Goal: Answer question/provide support: Share knowledge or assist other users

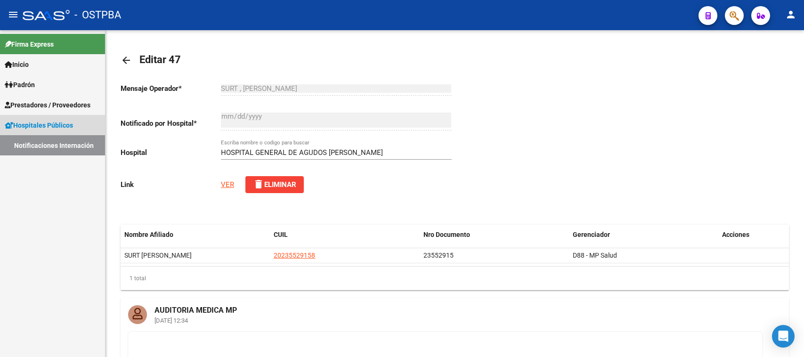
click at [72, 145] on link "Notificaciones Internación" at bounding box center [52, 145] width 105 height 20
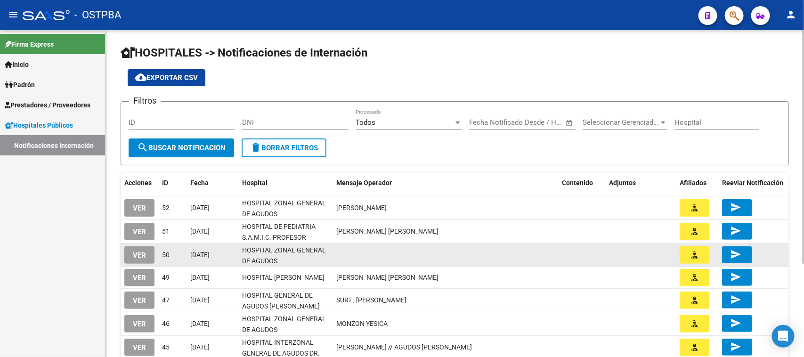
scroll to position [59, 0]
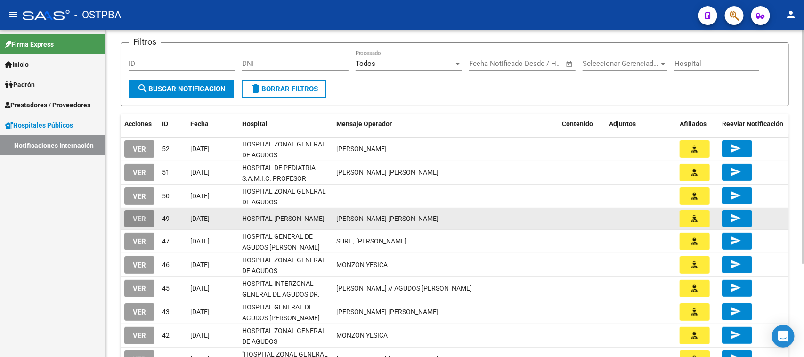
click at [144, 216] on span "VER" at bounding box center [139, 219] width 13 height 8
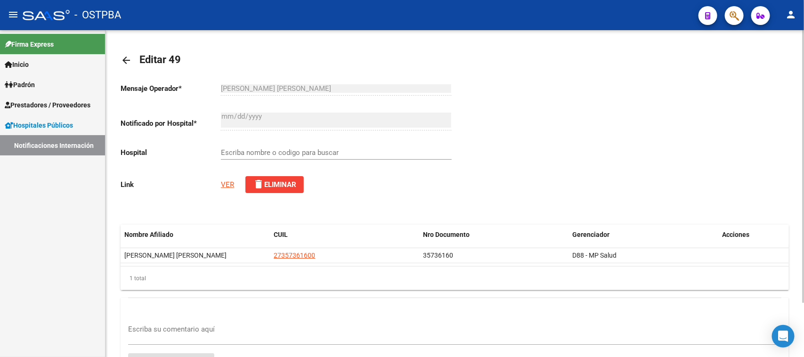
type input "HOSPITAL [PERSON_NAME]"
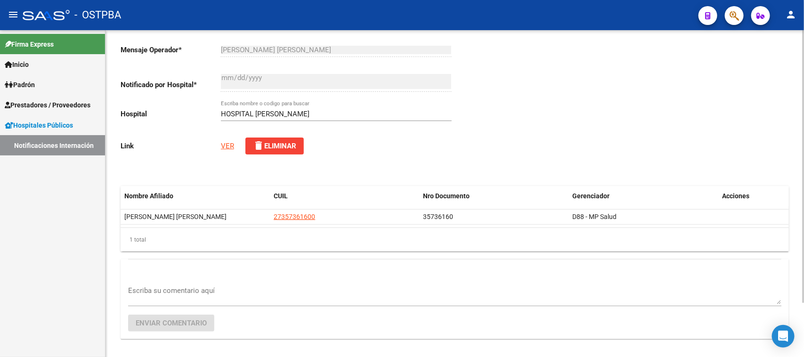
scroll to position [65, 0]
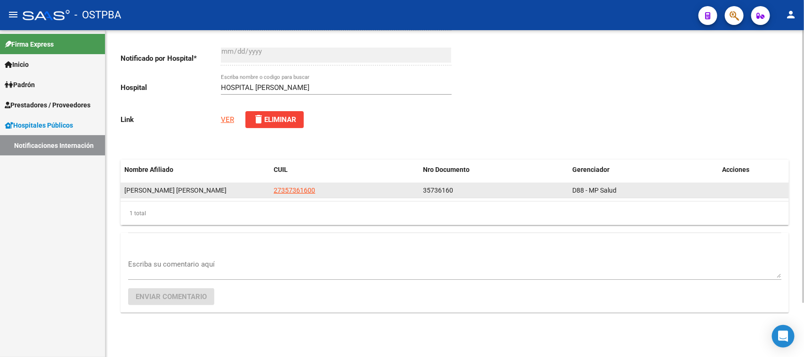
drag, startPoint x: 324, startPoint y: 189, endPoint x: 269, endPoint y: 192, distance: 55.2
click at [269, 192] on div "ALLENDE QUIROGA JESSIKA GIMENA 27357361600 35736160 D88 - MP Salud" at bounding box center [455, 190] width 669 height 15
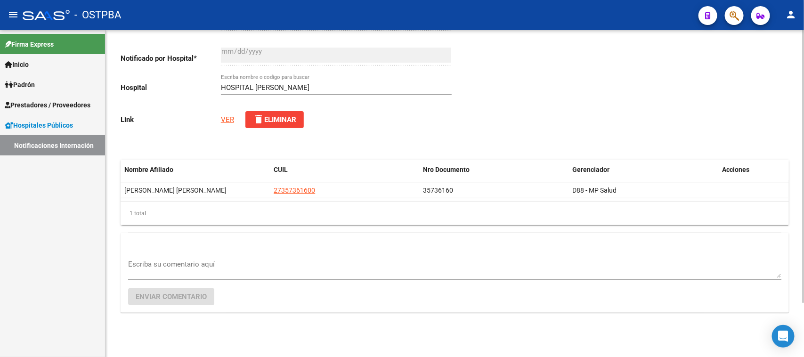
copy div "27357361600"
click at [226, 118] on link "VER" at bounding box center [227, 119] width 13 height 8
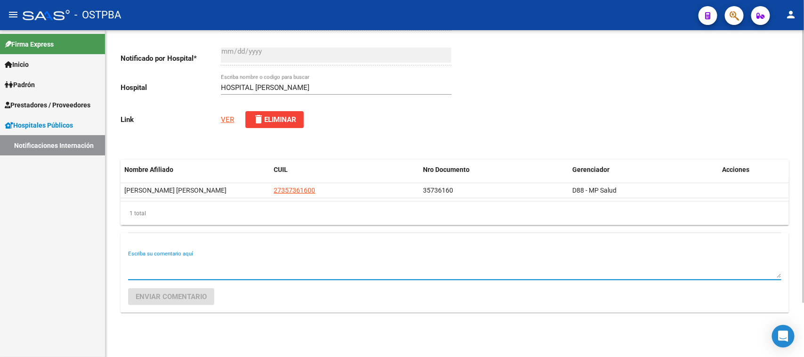
click at [226, 269] on textarea "Escriba su comentario aquí" at bounding box center [455, 268] width 654 height 19
paste textarea "OSTPBA - Obra Social de Trabajadores de Prensa COBERTURA INACTIVA POR FALTA DE …"
type textarea "OSTPBA - Obra Social de Trabajadores de Prensa COBERTURA INACTIVA POR FALTA DE …"
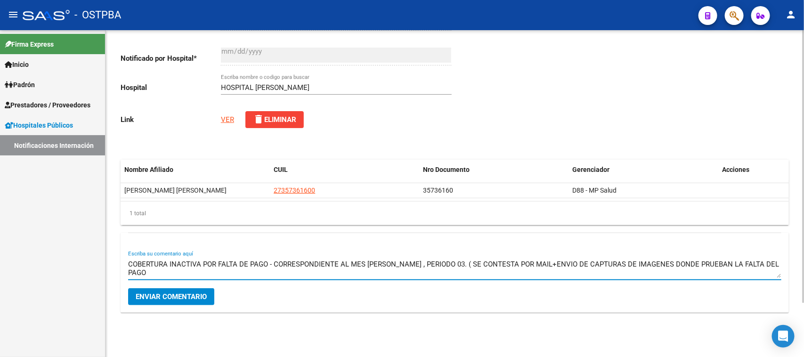
type textarea "COBERTURA INACTIVA POR FALTA DE PAGO - CORRESPONDIENTE AL MES DE MARZO , PERIOD…"
click at [185, 294] on span "Enviar comentario" at bounding box center [171, 297] width 71 height 8
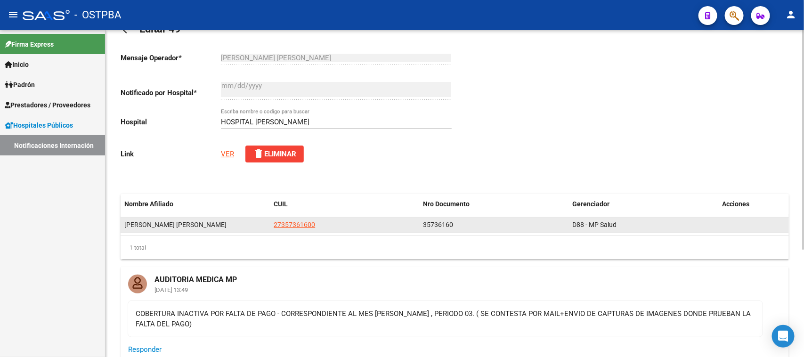
scroll to position [59, 0]
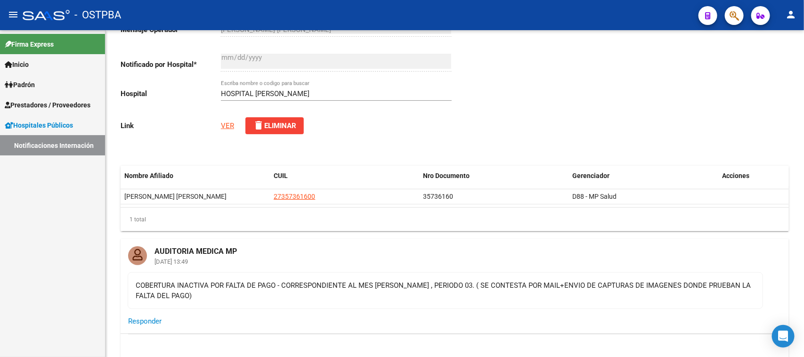
click at [55, 147] on link "Notificaciones Internación" at bounding box center [52, 145] width 105 height 20
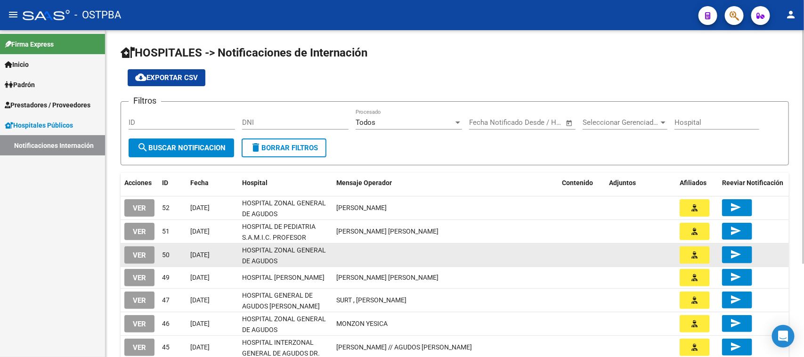
click at [128, 255] on button "VER" at bounding box center [139, 254] width 30 height 17
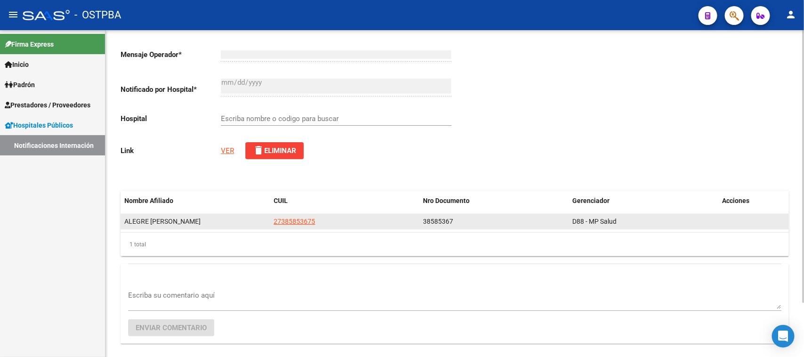
scroll to position [65, 0]
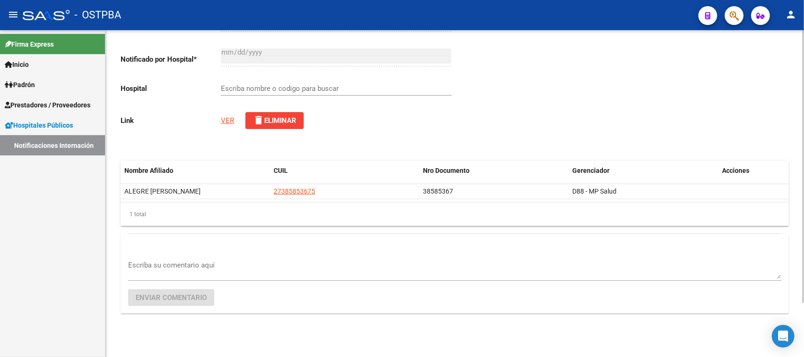
type input "HOSPITAL ZONAL GENERAL DE AGUDOS [PERSON_NAME]"
click at [228, 120] on link "VER" at bounding box center [227, 119] width 13 height 8
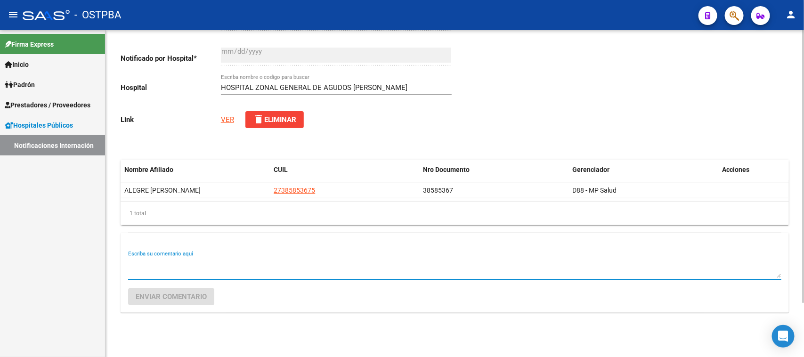
click at [163, 260] on textarea "Escriba su comentario aquí" at bounding box center [455, 268] width 654 height 19
type textarea "AFILIACION ACTIVA"
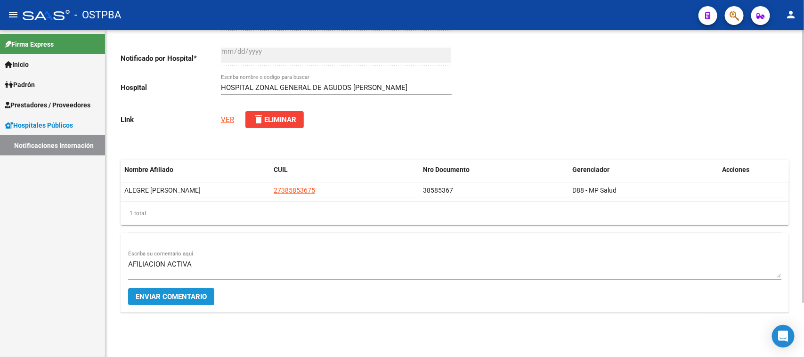
click at [156, 290] on button "Enviar comentario" at bounding box center [171, 296] width 86 height 17
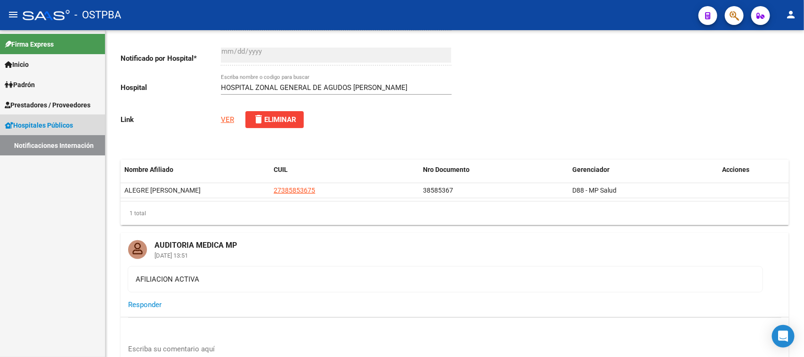
click at [62, 116] on link "Hospitales Públicos" at bounding box center [52, 125] width 105 height 20
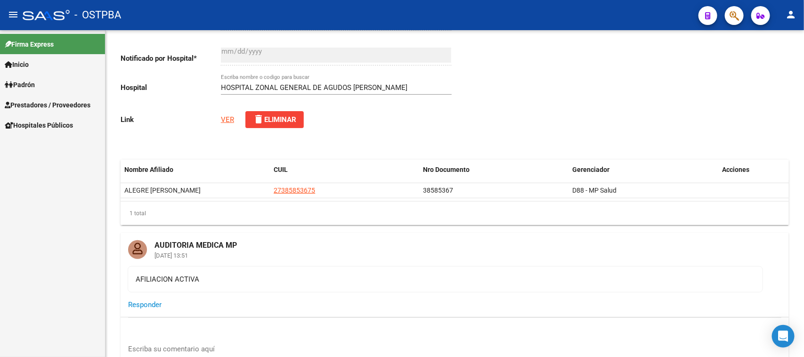
click at [61, 121] on span "Hospitales Públicos" at bounding box center [39, 125] width 68 height 10
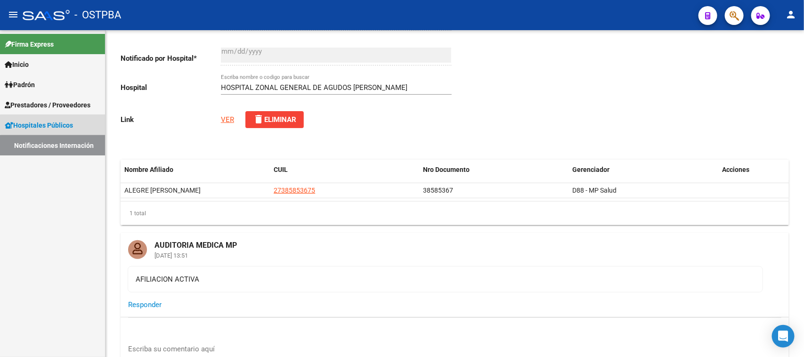
click at [62, 149] on link "Notificaciones Internación" at bounding box center [52, 145] width 105 height 20
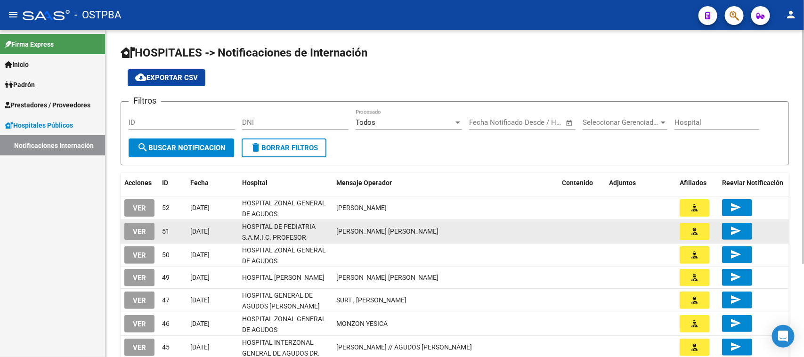
click at [145, 230] on span "VER" at bounding box center [139, 232] width 13 height 8
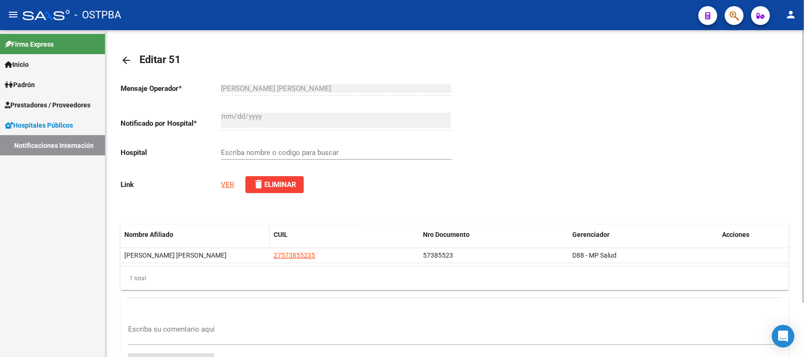
type input "HOSPITAL DE PEDIATRIA S.A.M.I.C. PROFESOR [PERSON_NAME][GEOGRAPHIC_DATA]"
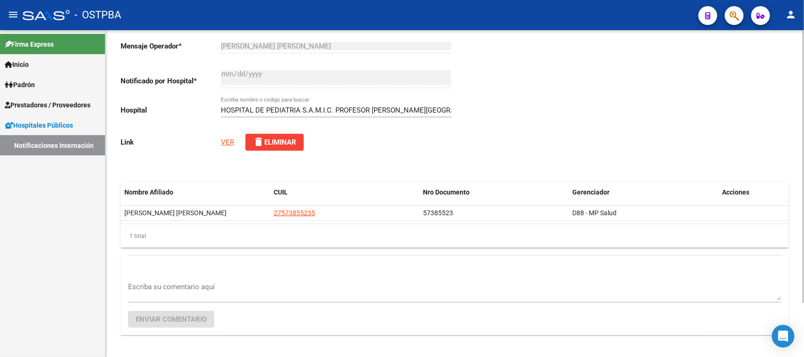
scroll to position [65, 0]
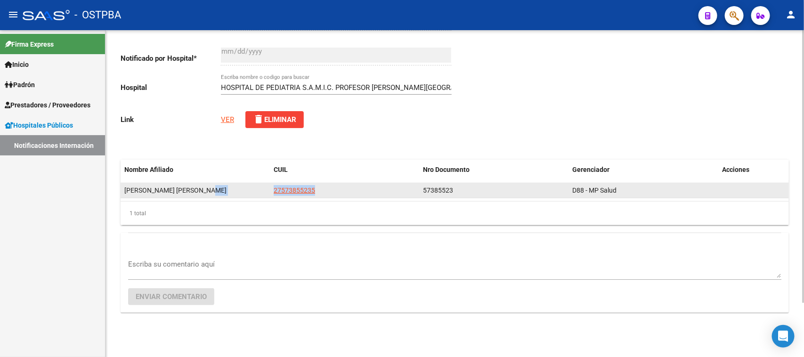
drag, startPoint x: 320, startPoint y: 192, endPoint x: 251, endPoint y: 192, distance: 69.7
click at [251, 192] on div "FERNANDEZ MELODY BRIANNA 27573855235 57385523 D88 - MP Salud" at bounding box center [455, 190] width 669 height 15
copy div "27573855235"
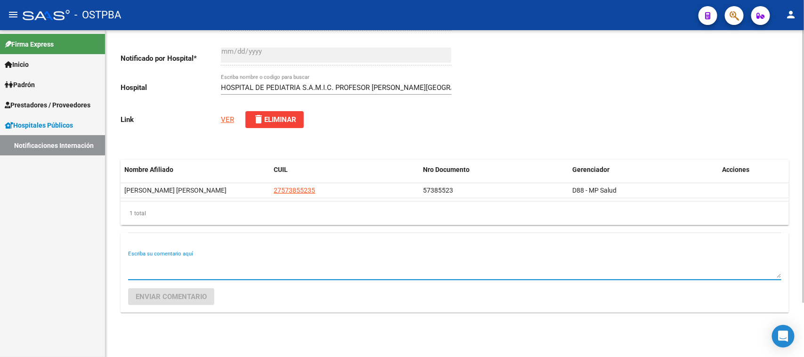
click at [225, 264] on textarea "Escriba su comentario aquí" at bounding box center [455, 268] width 654 height 19
type textarea "AFILIACION ACTIVA"
click at [196, 297] on span "Enviar comentario" at bounding box center [171, 297] width 71 height 8
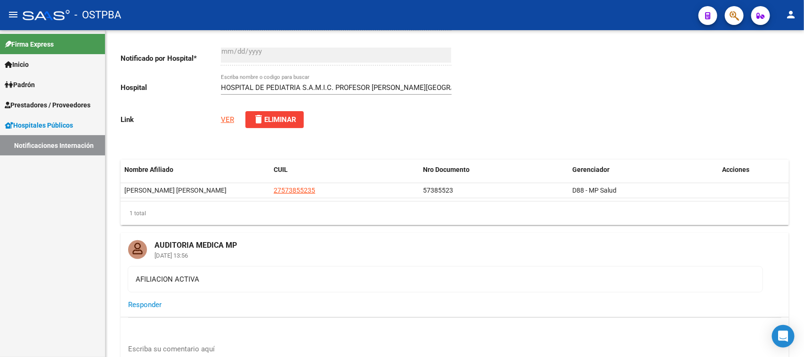
click at [81, 146] on link "Notificaciones Internación" at bounding box center [52, 145] width 105 height 20
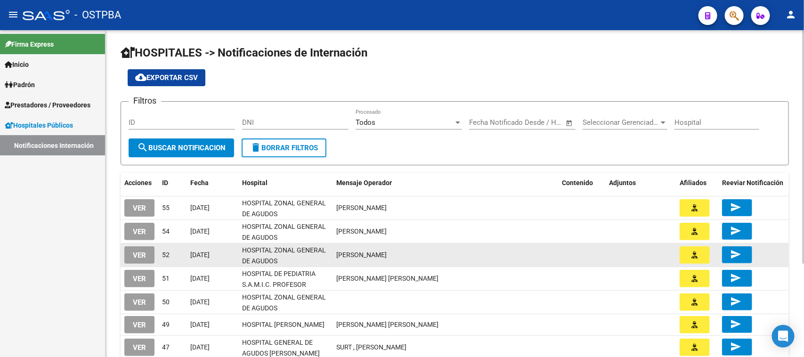
click at [133, 252] on span "VER" at bounding box center [139, 255] width 13 height 8
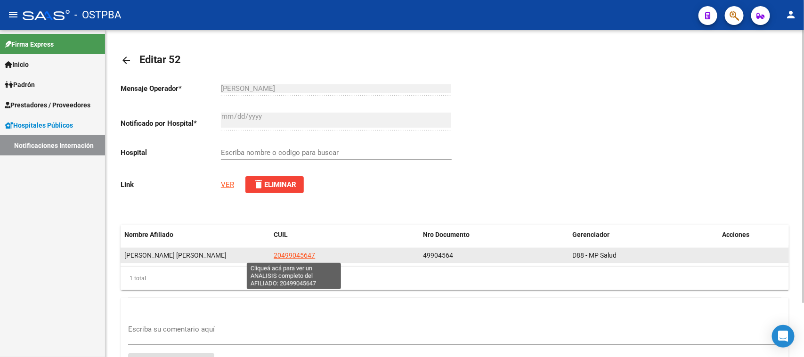
type input "HOSPITAL ZONAL GENERAL DE AGUDOS DR. [PERSON_NAME]"
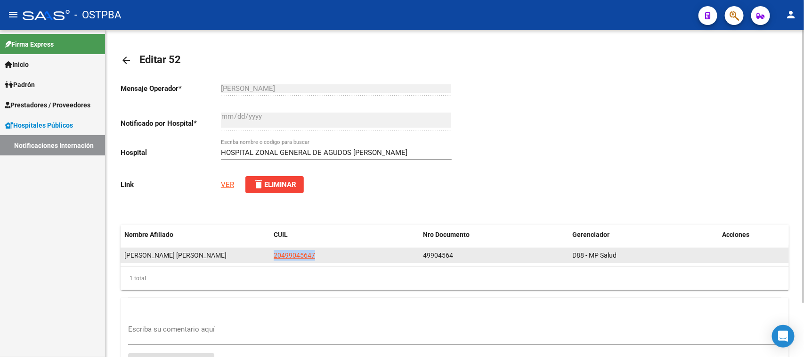
drag, startPoint x: 272, startPoint y: 254, endPoint x: 327, endPoint y: 259, distance: 54.4
click at [327, 259] on datatable-body-cell "20499045647" at bounding box center [344, 255] width 149 height 15
copy span "20499045647"
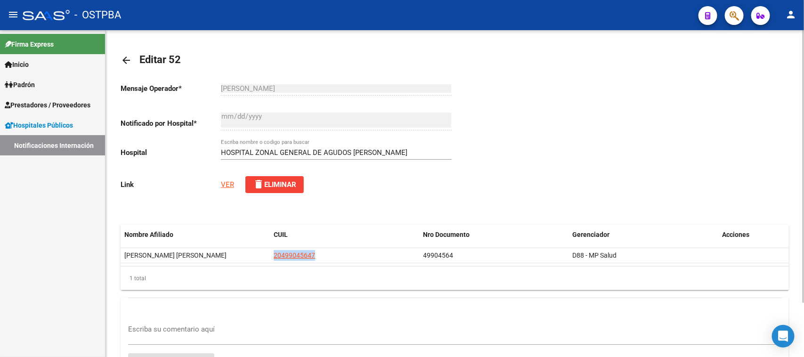
click at [225, 185] on link "VER" at bounding box center [227, 184] width 13 height 8
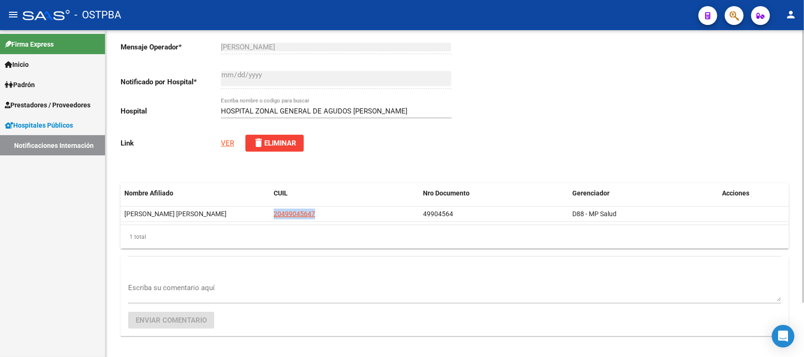
scroll to position [59, 0]
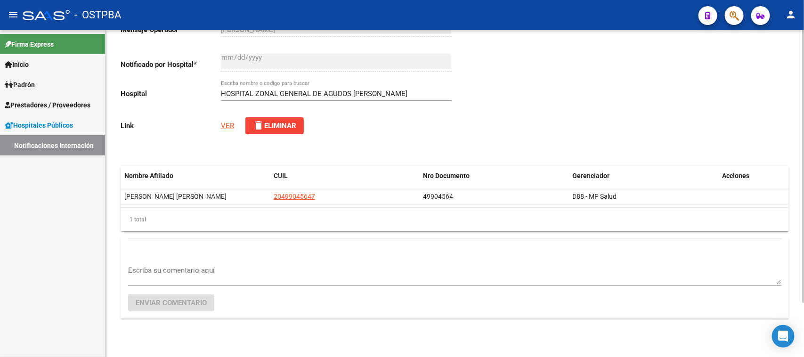
click at [188, 271] on textarea "Escriba su comentario aquí" at bounding box center [455, 274] width 654 height 19
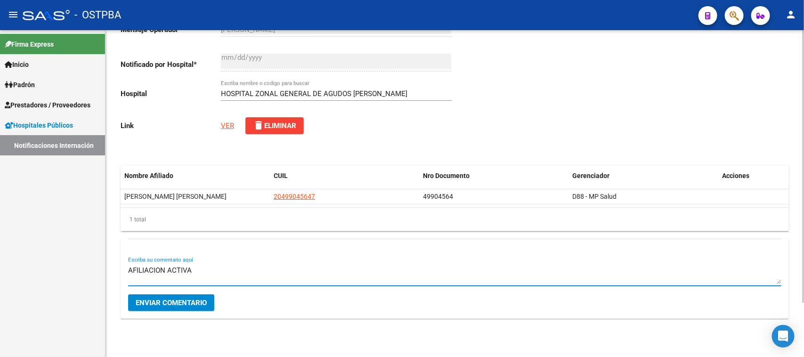
type textarea "AFILIACION ACTIVA"
click at [204, 298] on button "Enviar comentario" at bounding box center [171, 302] width 86 height 17
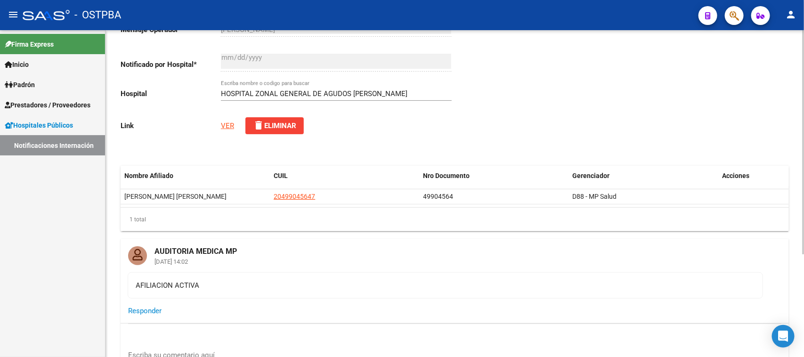
click at [224, 122] on link "VER" at bounding box center [227, 126] width 13 height 8
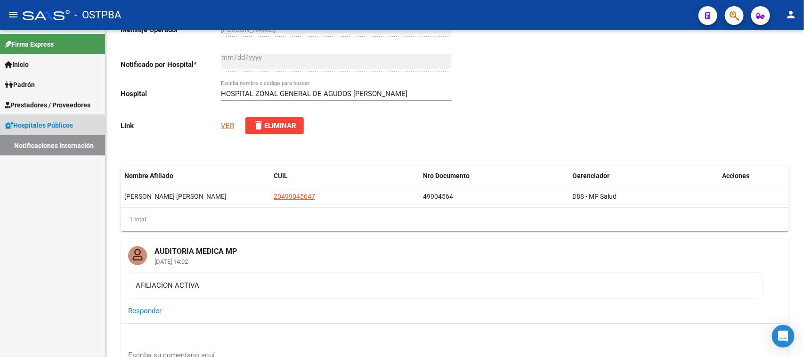
click at [57, 145] on link "Notificaciones Internación" at bounding box center [52, 145] width 105 height 20
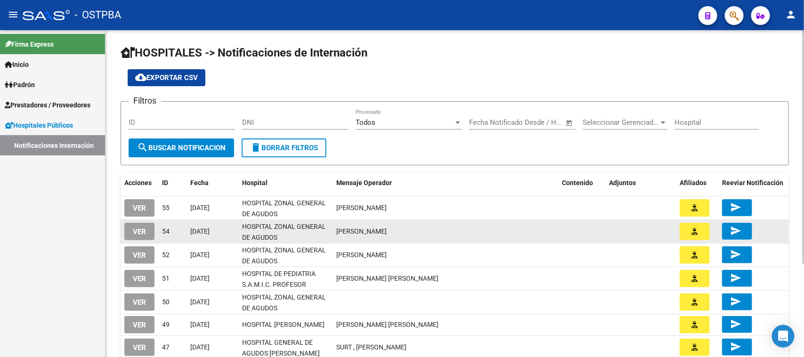
click at [147, 231] on button "VER" at bounding box center [139, 231] width 30 height 17
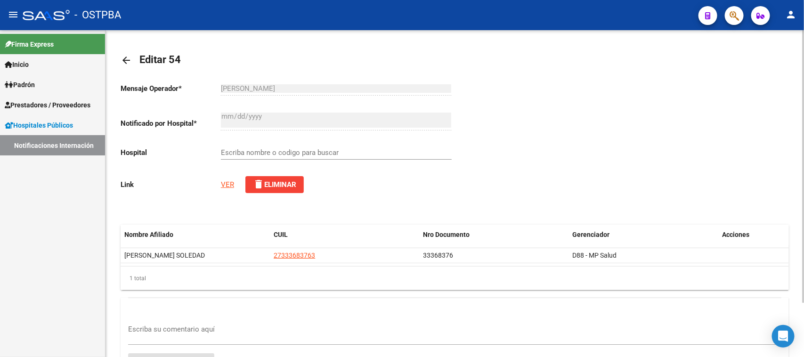
type input "HOSPITAL ZONAL GENERAL DE AGUDOS DR. [PERSON_NAME]"
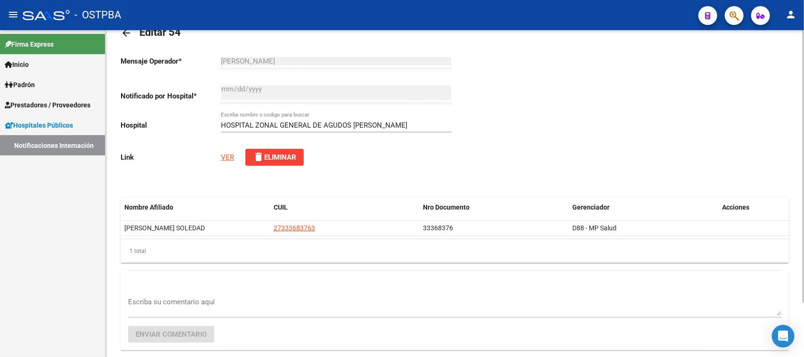
scroll to position [65, 0]
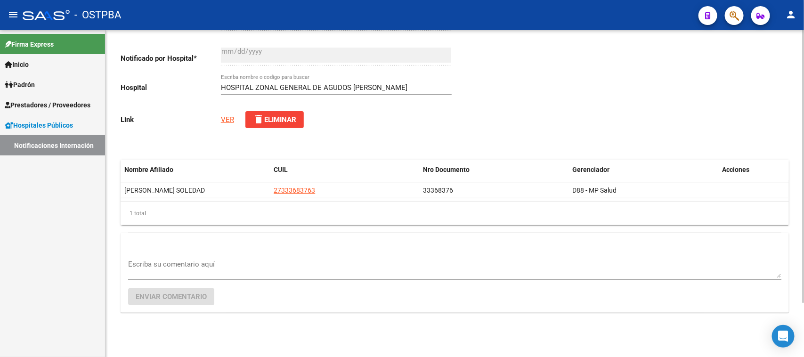
click at [224, 118] on link "VER" at bounding box center [227, 119] width 13 height 8
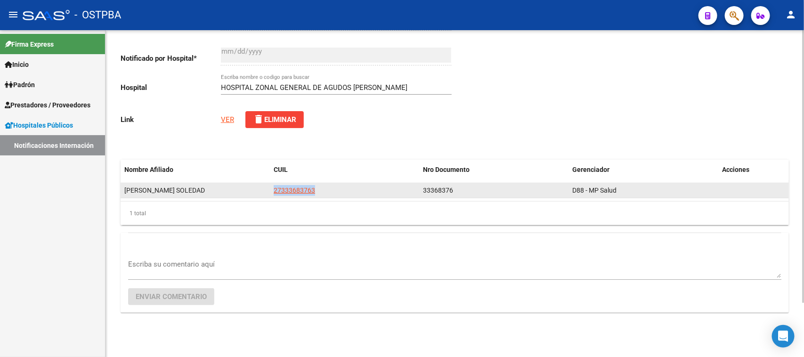
drag, startPoint x: 272, startPoint y: 190, endPoint x: 321, endPoint y: 190, distance: 48.5
click at [321, 190] on datatable-body-cell "27333683763" at bounding box center [344, 190] width 149 height 15
copy span "27333683763"
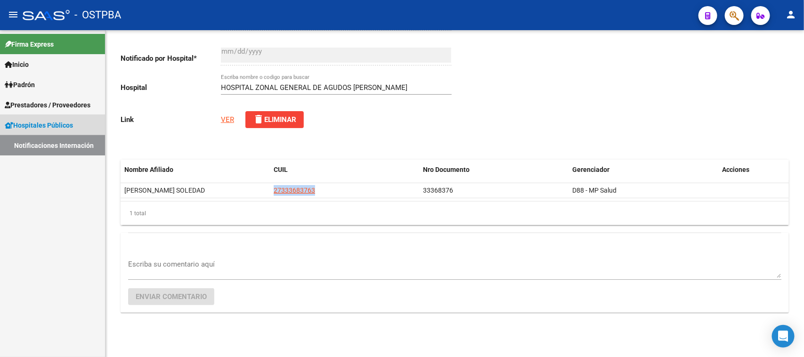
click at [79, 139] on link "Notificaciones Internación" at bounding box center [52, 145] width 105 height 20
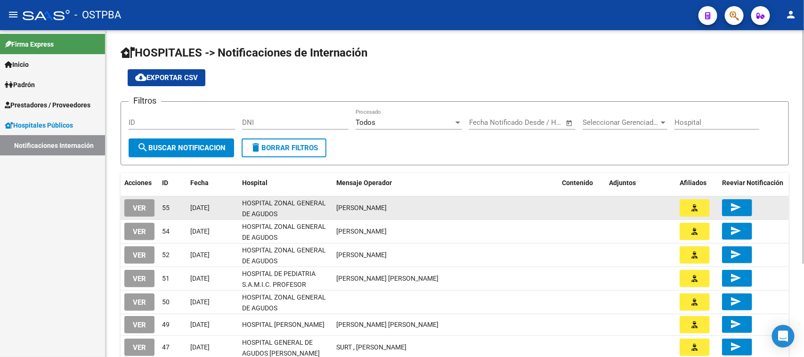
click at [145, 204] on span "VER" at bounding box center [139, 208] width 13 height 8
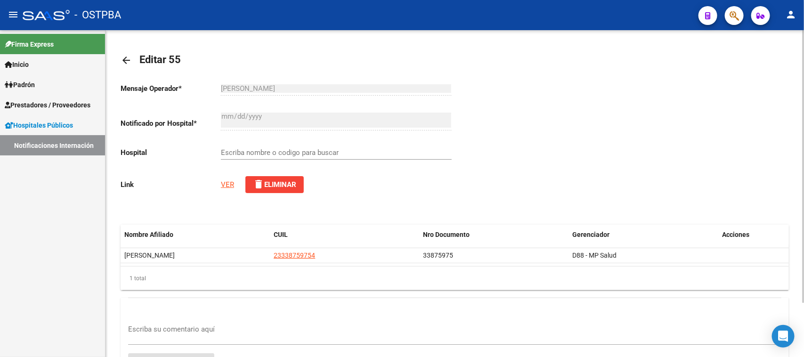
type input "HOSPITAL ZONAL GENERAL DE AGUDOS DESCENTRALIZADO EVITA PUEBLO"
click at [221, 182] on link "VER" at bounding box center [227, 184] width 13 height 8
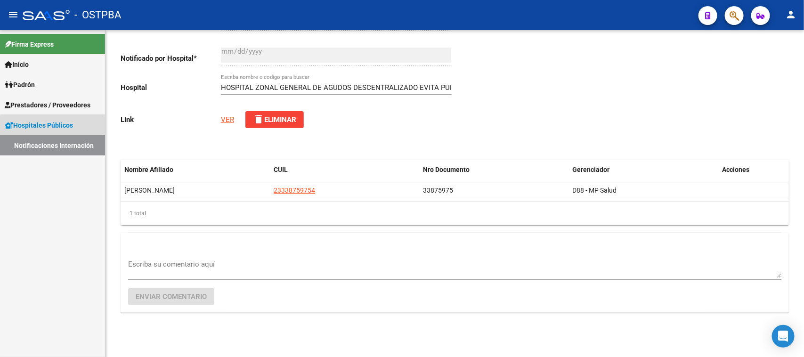
click at [65, 152] on link "Notificaciones Internación" at bounding box center [52, 145] width 105 height 20
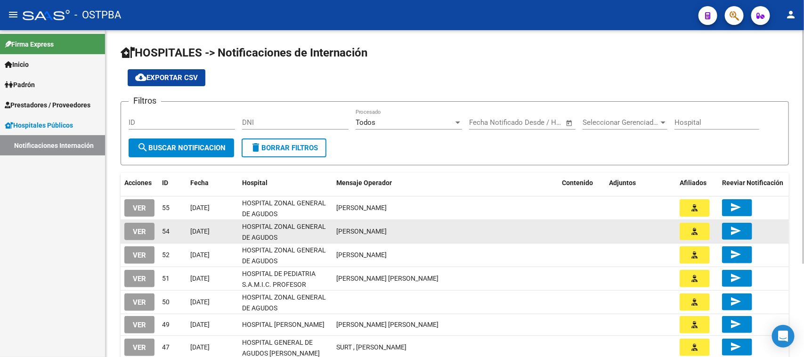
click at [133, 228] on span "VER" at bounding box center [139, 232] width 13 height 8
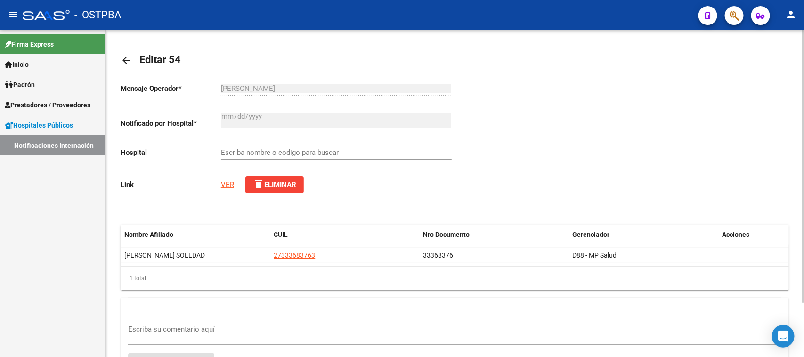
type input "HOSPITAL ZONAL GENERAL DE AGUDOS DR. [PERSON_NAME]"
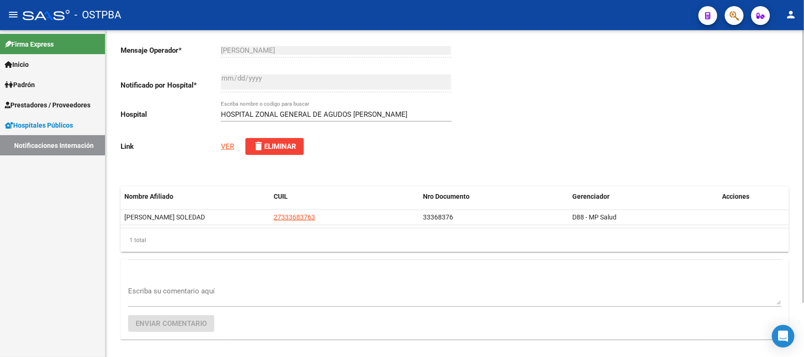
click at [164, 286] on textarea "Escriba su comentario aquí" at bounding box center [455, 295] width 654 height 19
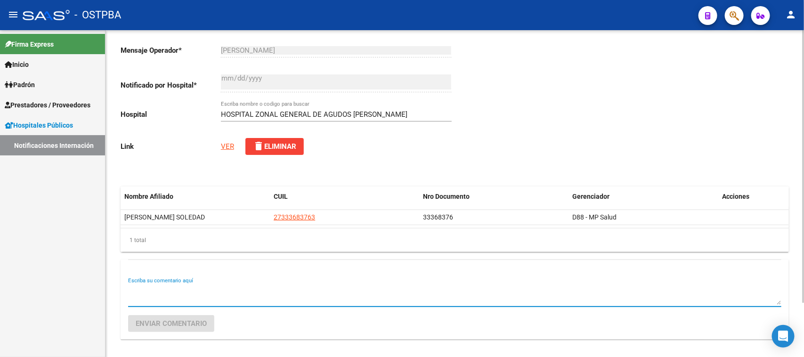
scroll to position [59, 0]
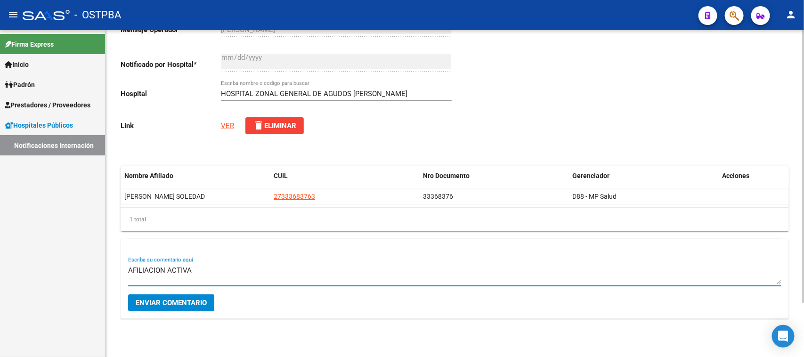
type textarea "AFILIACION ACTIVA"
click at [172, 297] on button "Enviar comentario" at bounding box center [171, 302] width 86 height 17
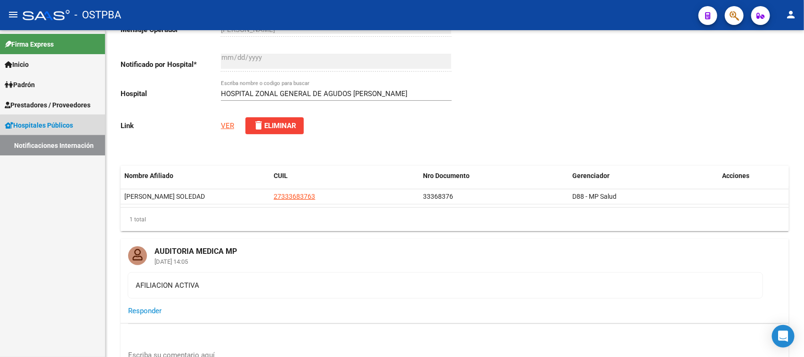
click at [88, 139] on link "Notificaciones Internación" at bounding box center [52, 145] width 105 height 20
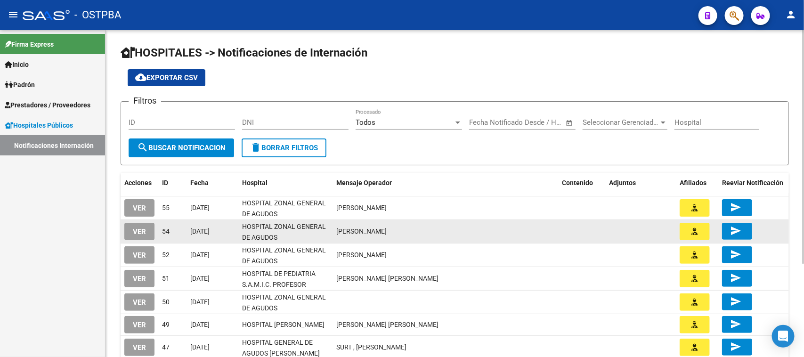
click at [142, 228] on span "VER" at bounding box center [139, 232] width 13 height 8
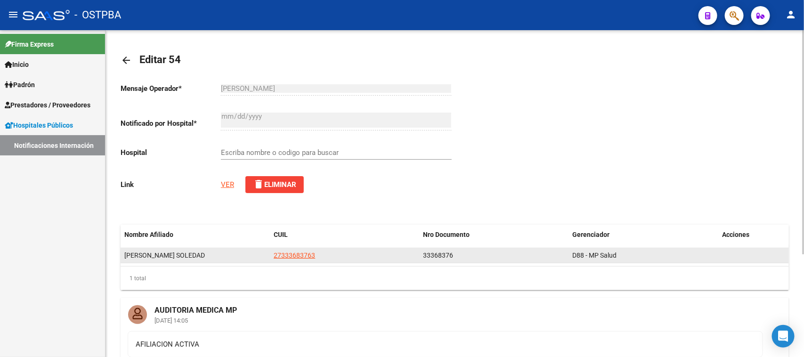
type input "HOSPITAL ZONAL GENERAL DE AGUDOS DR. [PERSON_NAME]"
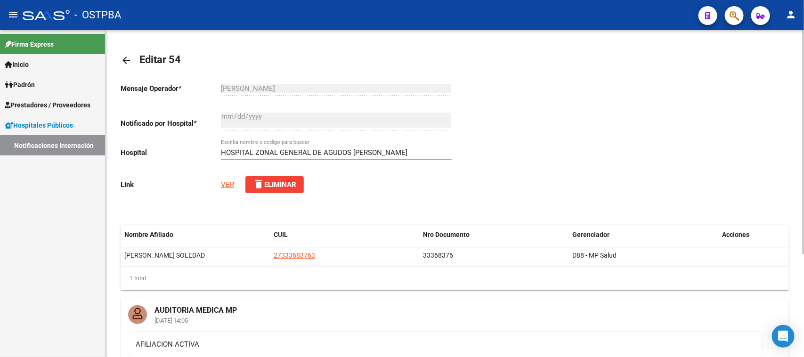
click at [227, 180] on link "VER" at bounding box center [227, 184] width 13 height 8
click at [48, 147] on link "Notificaciones Internación" at bounding box center [52, 145] width 105 height 20
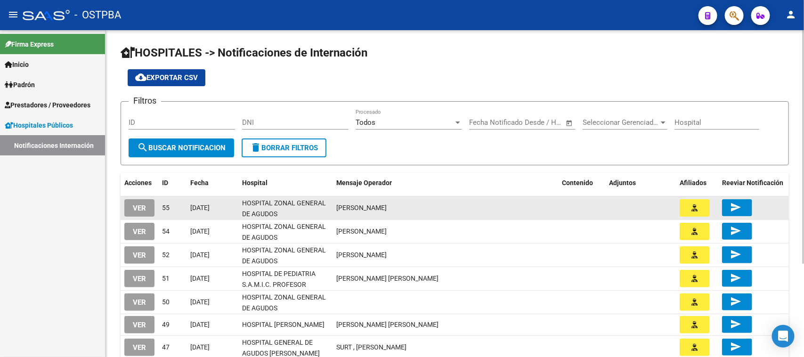
click at [144, 211] on button "VER" at bounding box center [139, 207] width 30 height 17
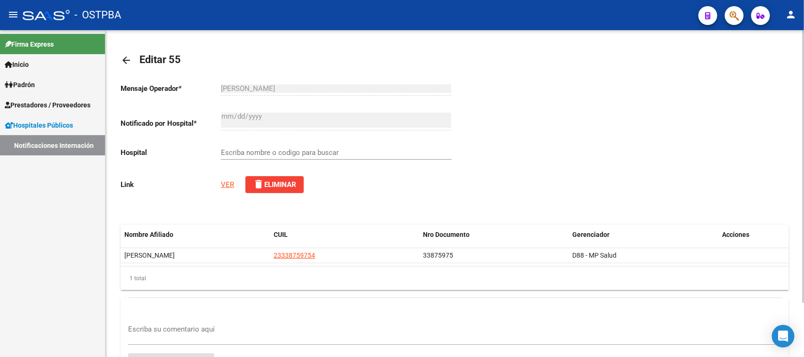
type input "HOSPITAL ZONAL GENERAL DE AGUDOS DESCENTRALIZADO EVITA PUEBLO"
click at [223, 182] on link "VER" at bounding box center [227, 184] width 13 height 8
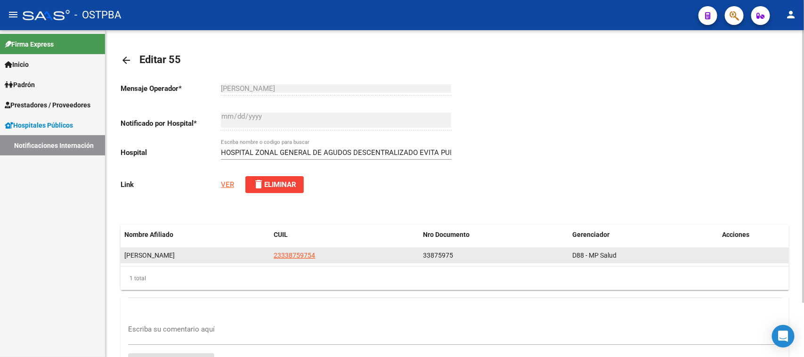
drag, startPoint x: 323, startPoint y: 254, endPoint x: 232, endPoint y: 255, distance: 90.9
click at [232, 255] on div "GONZALEZ ERICA SOLEDAD 23338759754 33875975 D88 - MP Salud" at bounding box center [455, 255] width 669 height 15
copy div "23338759754"
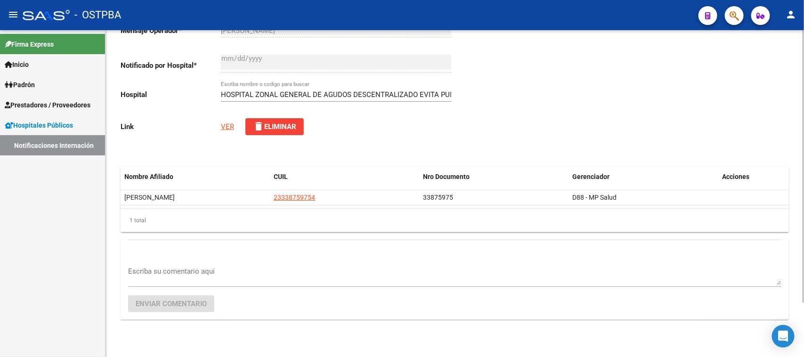
scroll to position [59, 0]
click at [245, 276] on textarea "Escriba su comentario aquí" at bounding box center [455, 274] width 654 height 19
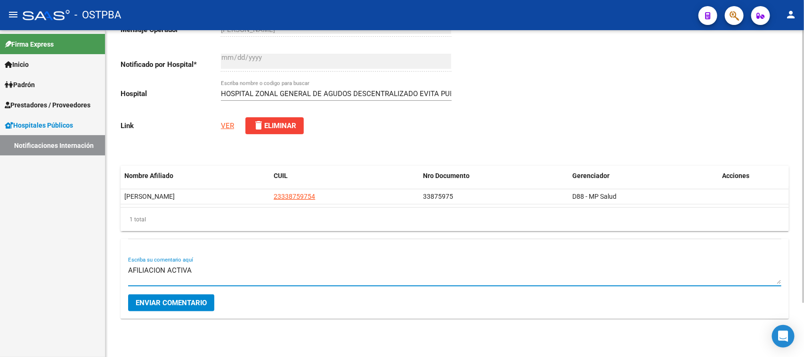
type textarea "AFILIACION ACTIVA"
click at [178, 305] on span "Enviar comentario" at bounding box center [171, 303] width 71 height 8
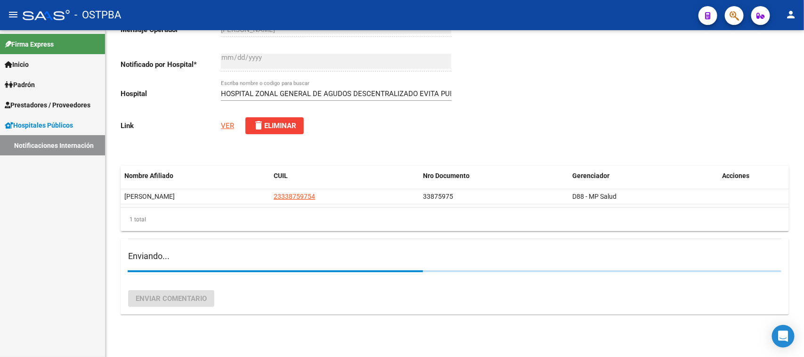
click at [90, 150] on link "Notificaciones Internación" at bounding box center [52, 145] width 105 height 20
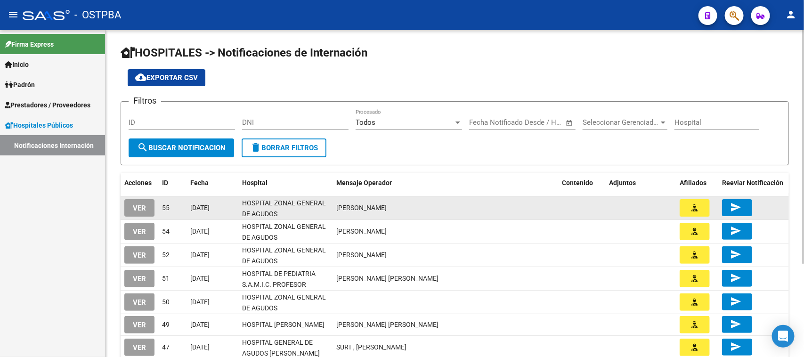
click at [140, 204] on span "VER" at bounding box center [139, 208] width 13 height 8
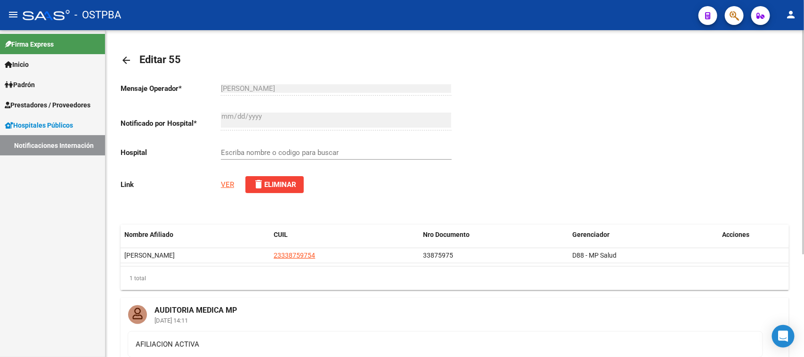
type input "HOSPITAL ZONAL GENERAL DE AGUDOS DESCENTRALIZADO EVITA PUEBLO"
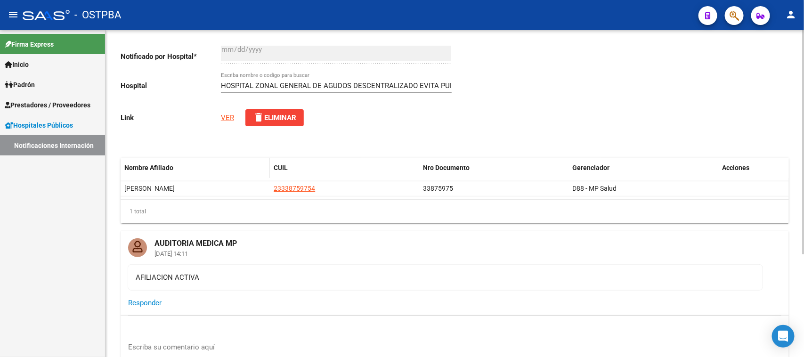
scroll to position [118, 0]
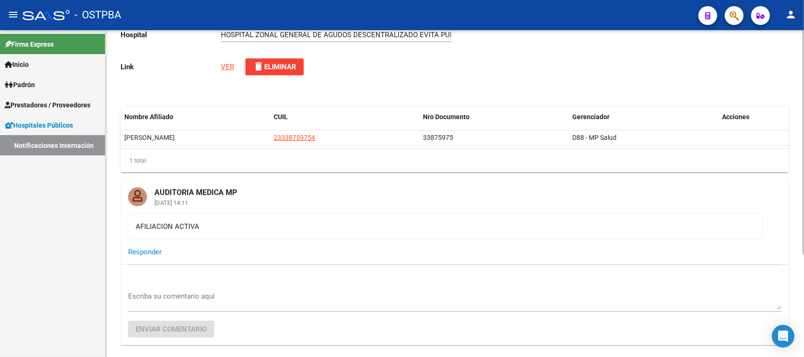
click at [189, 300] on textarea "Escriba su comentario aquí" at bounding box center [455, 300] width 654 height 19
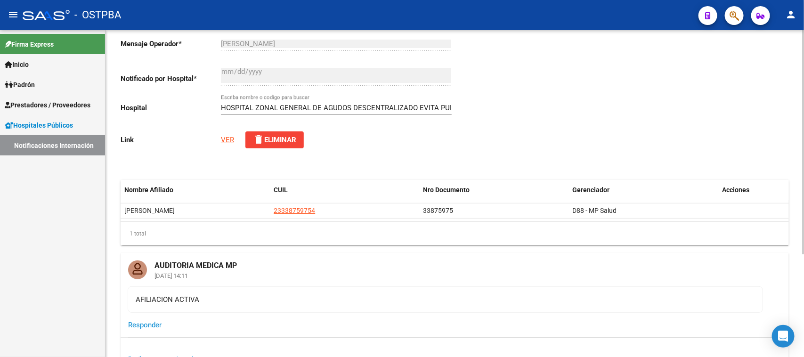
scroll to position [0, 0]
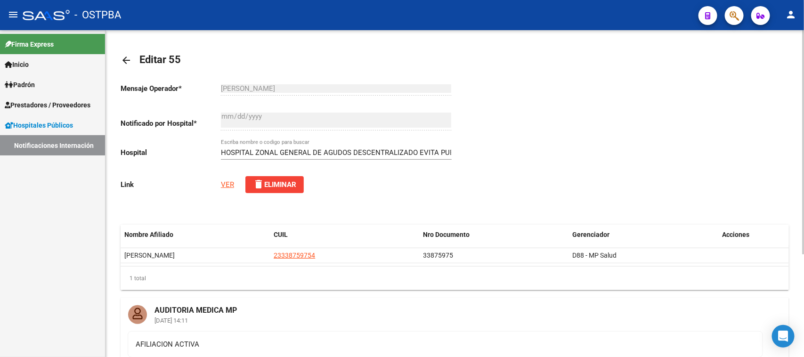
click at [158, 60] on span "Editar 55" at bounding box center [159, 60] width 41 height 12
click at [125, 60] on mat-icon "arrow_back" at bounding box center [126, 60] width 11 height 11
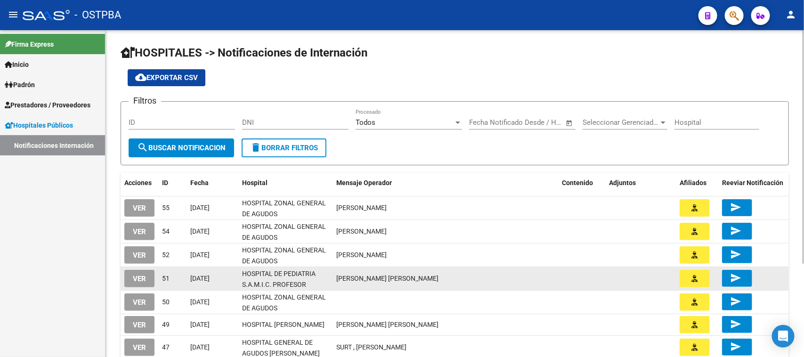
scroll to position [59, 0]
